Goal: Information Seeking & Learning: Learn about a topic

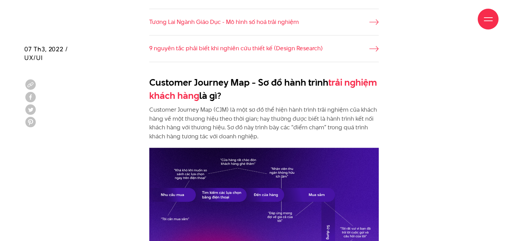
scroll to position [629, 0]
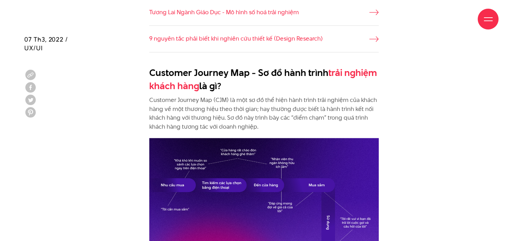
click at [241, 99] on p "Customer Journey Map (CJM) là một sơ đồ thể hiện hành trình trải nghiệm của khá…" at bounding box center [263, 113] width 229 height 35
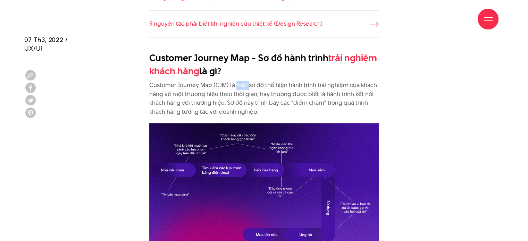
scroll to position [644, 0]
click at [270, 102] on p "Customer Journey Map (CJM) là một sơ đồ thể hiện hành trình trải nghiệm của khá…" at bounding box center [263, 98] width 229 height 35
click at [278, 94] on p "Customer Journey Map (CJM) là một sơ đồ thể hiện hành trình trải nghiệm của khá…" at bounding box center [263, 98] width 229 height 35
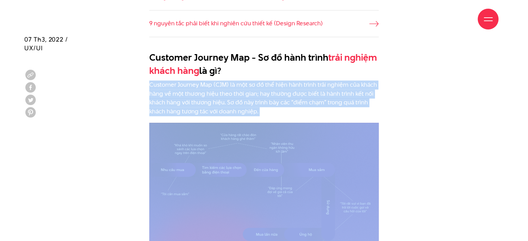
click at [278, 94] on p "Customer Journey Map (CJM) là một sơ đồ thể hiện hành trình trải nghiệm của khá…" at bounding box center [263, 98] width 229 height 35
click at [280, 93] on p "Customer Journey Map (CJM) là một sơ đồ thể hiện hành trình trải nghiệm của khá…" at bounding box center [263, 98] width 229 height 35
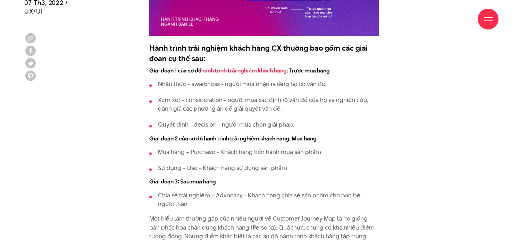
scroll to position [887, 0]
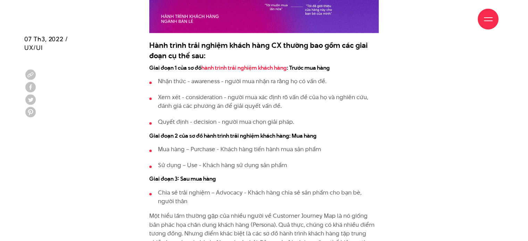
click at [260, 96] on p "Xem xét - consideration - người mua xác định rõ vấn đề của họ và nghiên cứu, đá…" at bounding box center [268, 102] width 221 height 18
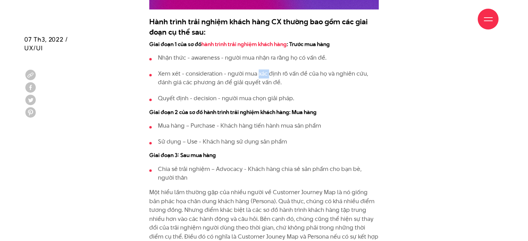
scroll to position [911, 0]
click at [268, 90] on ul "Nhận thức - awareness - người mua nhận ra rằng họ có vấn đề. Xem xét - consider…" at bounding box center [263, 77] width 229 height 49
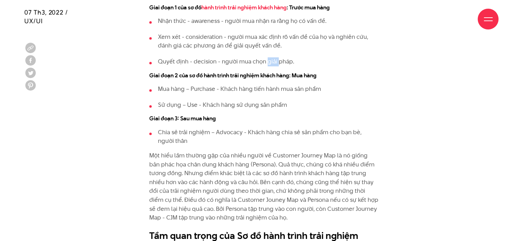
scroll to position [949, 0]
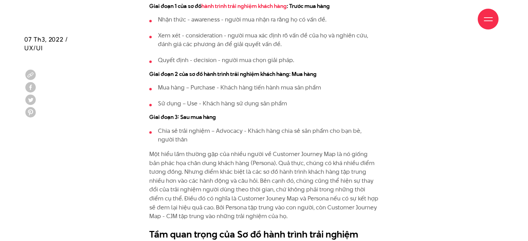
click at [273, 87] on li "Mua hàng – Purchase - Khách hàng tiến hành mua sản phẩm" at bounding box center [263, 87] width 229 height 9
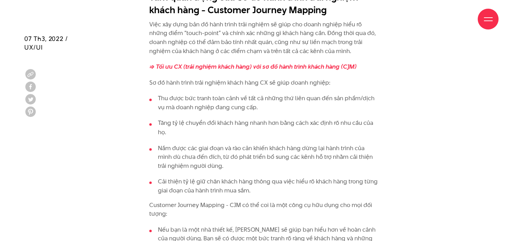
scroll to position [1186, 0]
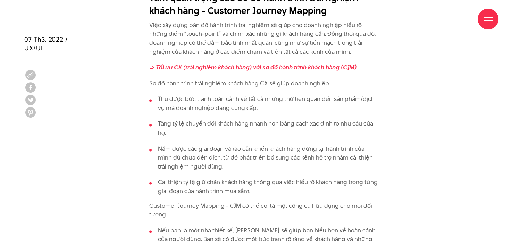
click at [194, 23] on div "Giới thiệu Dự án Dịch vụ Góc nhìn Liên hệ" at bounding box center [264, 19] width 469 height 38
click at [208, 35] on div "Giới thiệu Dự án Dịch vụ Góc nhìn Liên hệ" at bounding box center [264, 19] width 469 height 38
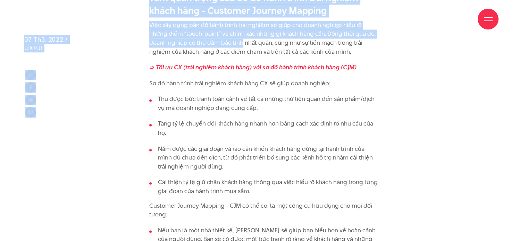
drag, startPoint x: 208, startPoint y: 35, endPoint x: 217, endPoint y: 45, distance: 13.6
click at [217, 45] on p "Việc xây dựng bản đồ hành trình trải nghiệm sẽ giúp cho doanh nghiệp hiểu rõ nh…" at bounding box center [263, 38] width 229 height 35
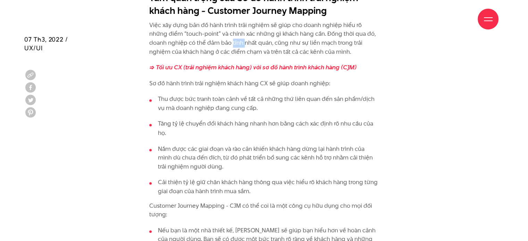
click at [217, 45] on p "Việc xây dựng bản đồ hành trình trải nghiệm sẽ giúp cho doanh nghiệp hiểu rõ nh…" at bounding box center [263, 38] width 229 height 35
click at [313, 43] on p "Việc xây dựng bản đồ hành trình trải nghiệm sẽ giúp cho doanh nghiệp hiểu rõ nh…" at bounding box center [263, 38] width 229 height 35
click at [303, 52] on p "Việc xây dựng bản đồ hành trình trải nghiệm sẽ giúp cho doanh nghiệp hiểu rõ nh…" at bounding box center [263, 38] width 229 height 35
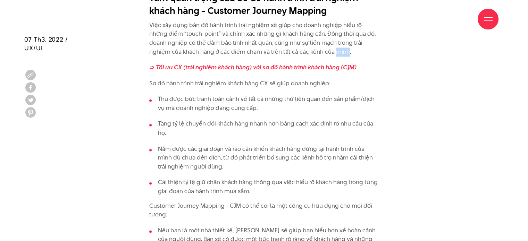
click at [303, 52] on p "Việc xây dựng bản đồ hành trình trải nghiệm sẽ giúp cho doanh nghiệp hiểu rõ nh…" at bounding box center [263, 38] width 229 height 35
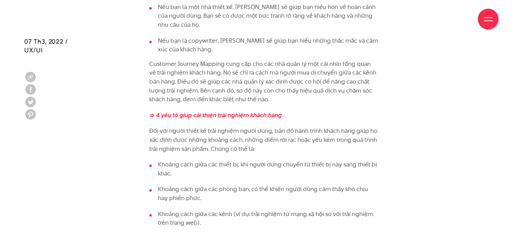
scroll to position [1411, 0]
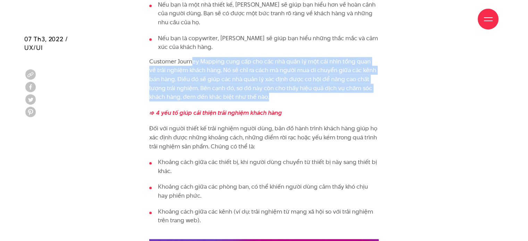
drag, startPoint x: 226, startPoint y: 62, endPoint x: 329, endPoint y: 94, distance: 108.3
click at [329, 94] on p "Customer Journey Mapping cung cấp cho các nhà quản lý một cái nhìn tổng quan về…" at bounding box center [263, 79] width 229 height 44
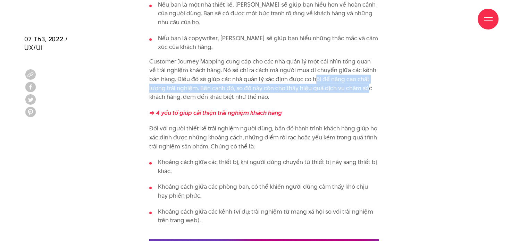
drag, startPoint x: 325, startPoint y: 80, endPoint x: 367, endPoint y: 90, distance: 42.5
click at [367, 90] on p "Customer Journey Mapping cung cấp cho các nhà quản lý một cái nhìn tổng quan về…" at bounding box center [263, 79] width 229 height 44
click at [367, 91] on p "Customer Journey Mapping cung cấp cho các nhà quản lý một cái nhìn tổng quan về…" at bounding box center [263, 79] width 229 height 44
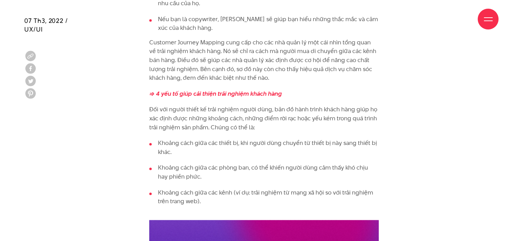
scroll to position [1458, 0]
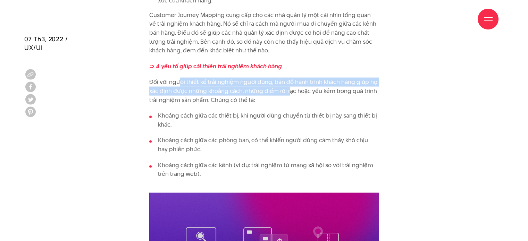
drag, startPoint x: 222, startPoint y: 87, endPoint x: 288, endPoint y: 87, distance: 65.6
click at [288, 87] on p "Đối với người thiết kế trải nghiệm người dùng, bản đồ hành trình khách hàng giú…" at bounding box center [263, 91] width 229 height 27
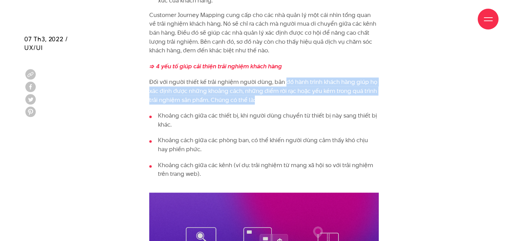
drag, startPoint x: 283, startPoint y: 86, endPoint x: 334, endPoint y: 97, distance: 52.2
click at [334, 97] on p "Đối với người thiết kế trải nghiệm người dùng, bản đồ hành trình khách hàng giú…" at bounding box center [263, 91] width 229 height 27
click at [308, 91] on p "Đối với người thiết kế trải nghiệm người dùng, bản đồ hành trình khách hàng giú…" at bounding box center [263, 91] width 229 height 27
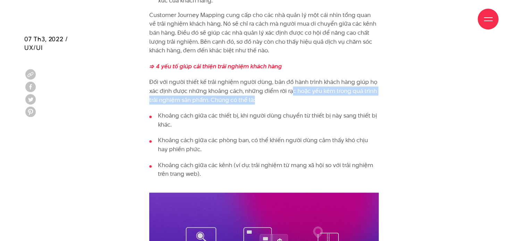
drag, startPoint x: 293, startPoint y: 91, endPoint x: 343, endPoint y: 99, distance: 51.1
click at [343, 99] on p "Đối với người thiết kế trải nghiệm người dùng, bản đồ hành trình khách hàng giú…" at bounding box center [263, 91] width 229 height 27
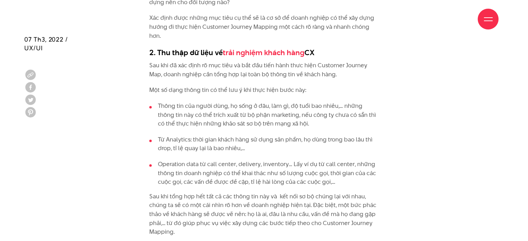
scroll to position [1875, 0]
drag, startPoint x: 239, startPoint y: 63, endPoint x: 341, endPoint y: 70, distance: 102.3
click at [341, 70] on p "Sau khi đã xác định rõ mục tiêu và bắt đầu tiến hành thưc hiện Customer Journey…" at bounding box center [263, 70] width 229 height 18
click at [342, 70] on p "Sau khi đã xác định rõ mục tiêu và bắt đầu tiến hành thưc hiện Customer Journey…" at bounding box center [263, 70] width 229 height 18
drag, startPoint x: 335, startPoint y: 77, endPoint x: 203, endPoint y: 70, distance: 132.1
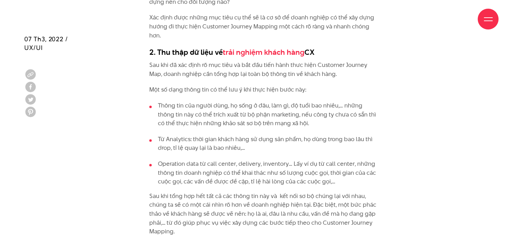
click at [203, 70] on p "Sau khi đã xác định rõ mục tiêu và bắt đầu tiến hành thưc hiện Customer Journey…" at bounding box center [263, 70] width 229 height 18
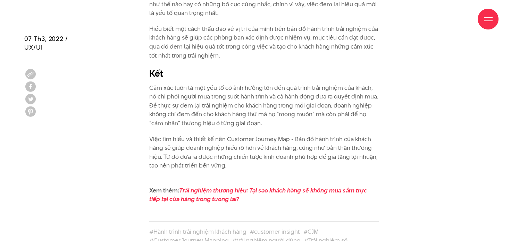
scroll to position [2884, 0]
